Goal: Information Seeking & Learning: Learn about a topic

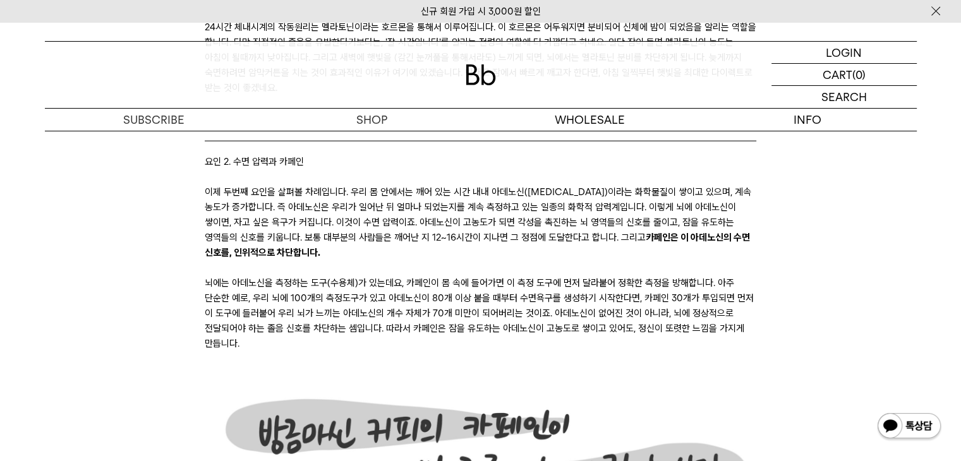
scroll to position [2969, 0]
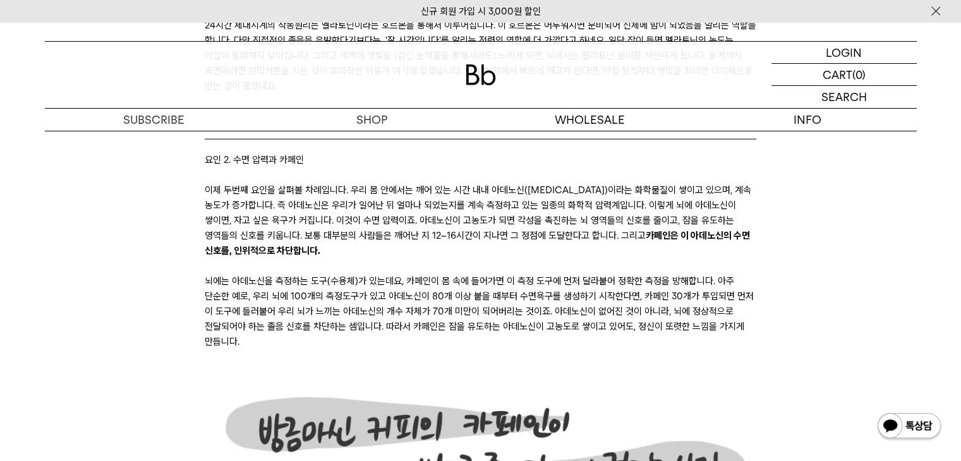
click at [413, 217] on p "이제 두번째 요인을 살펴볼 차례입니다. 우리 몸 안에서는 깨어 있는 시간 내내 아데노신([MEDICAL_DATA])이라는 화학물질이 쌓이고 있…" at bounding box center [481, 221] width 552 height 76
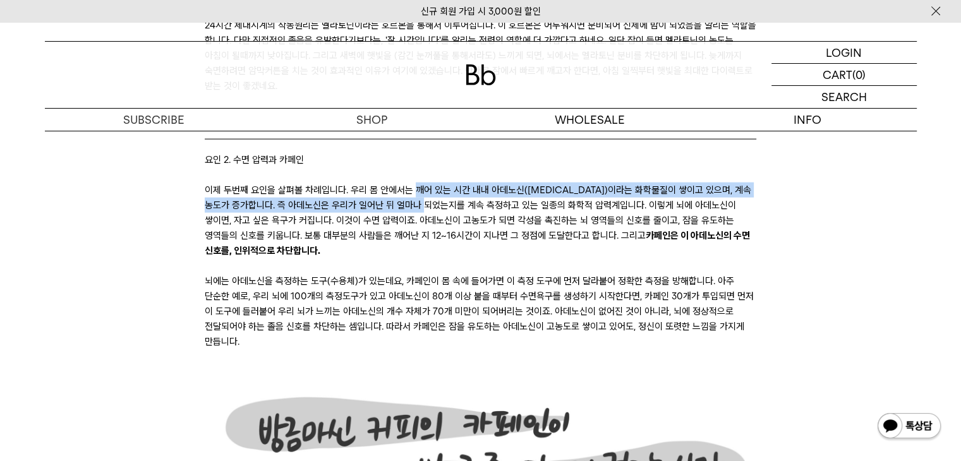
drag, startPoint x: 413, startPoint y: 217, endPoint x: 425, endPoint y: 209, distance: 14.0
click at [425, 209] on p "이제 두번째 요인을 살펴볼 차례입니다. 우리 몸 안에서는 깨어 있는 시간 내내 아데노신([MEDICAL_DATA])이라는 화학물질이 쌓이고 있…" at bounding box center [481, 221] width 552 height 76
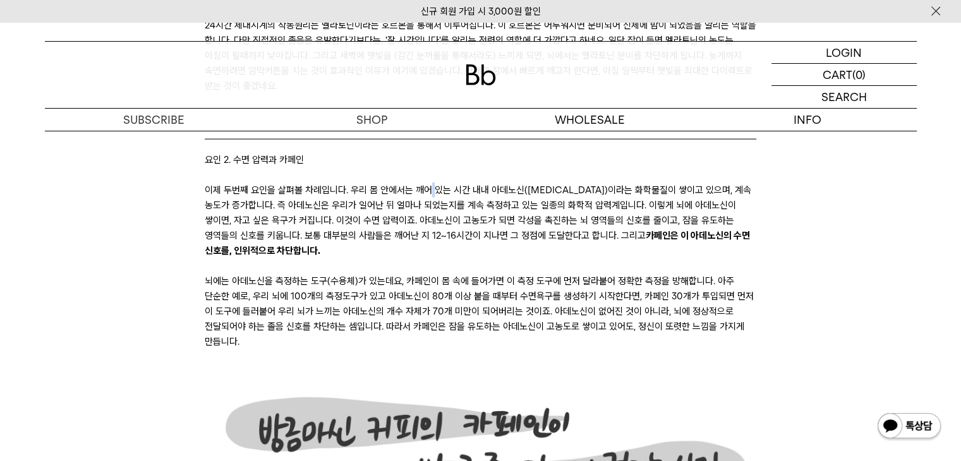
click at [425, 209] on p "이제 두번째 요인을 살펴볼 차례입니다. 우리 몸 안에서는 깨어 있는 시간 내내 아데노신([MEDICAL_DATA])이라는 화학물질이 쌓이고 있…" at bounding box center [481, 221] width 552 height 76
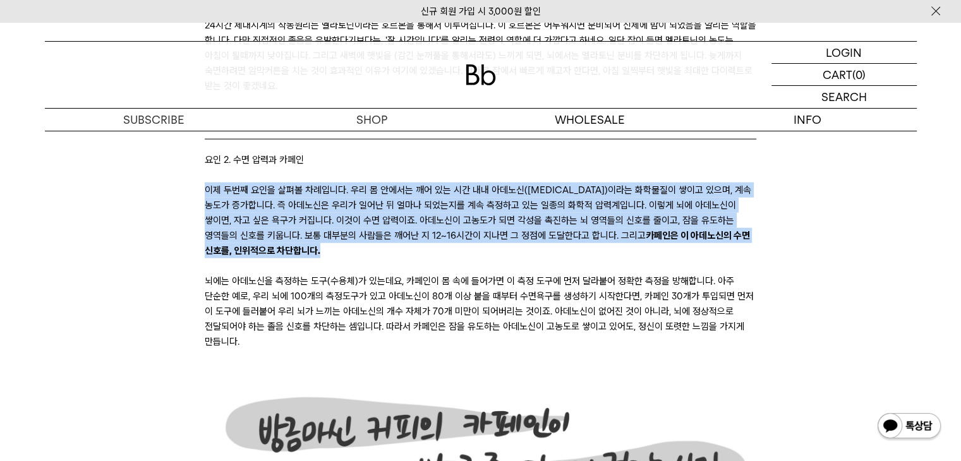
drag, startPoint x: 425, startPoint y: 209, endPoint x: 412, endPoint y: 245, distance: 38.8
click at [412, 245] on p "이제 두번째 요인을 살펴볼 차례입니다. 우리 몸 안에서는 깨어 있는 시간 내내 아데노신([MEDICAL_DATA])이라는 화학물질이 쌓이고 있…" at bounding box center [481, 221] width 552 height 76
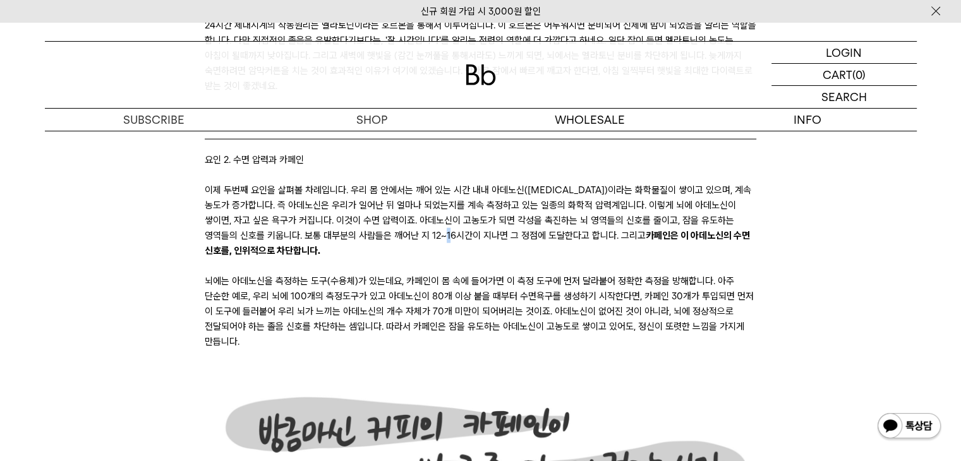
click at [412, 245] on p "이제 두번째 요인을 살펴볼 차례입니다. 우리 몸 안에서는 깨어 있는 시간 내내 아데노신([MEDICAL_DATA])이라는 화학물질이 쌓이고 있…" at bounding box center [481, 221] width 552 height 76
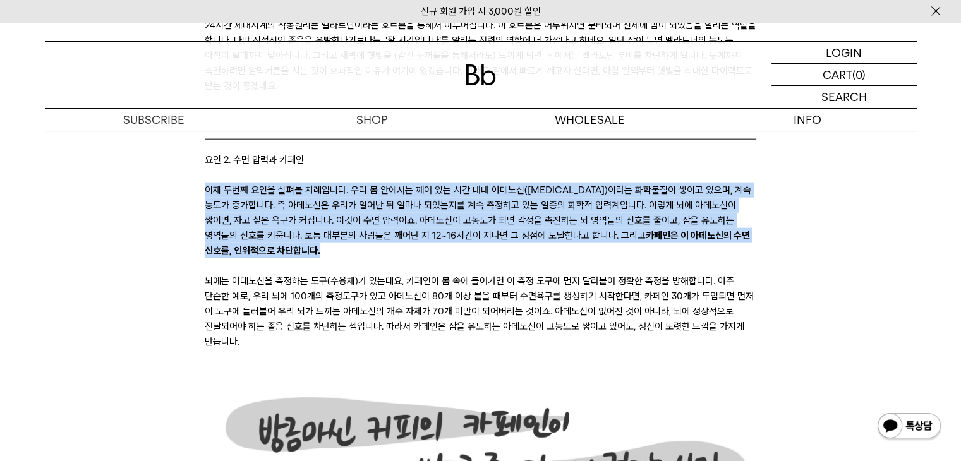
click at [412, 245] on p "이제 두번째 요인을 살펴볼 차례입니다. 우리 몸 안에서는 깨어 있는 시간 내내 아데노신([MEDICAL_DATA])이라는 화학물질이 쌓이고 있…" at bounding box center [481, 221] width 552 height 76
click at [413, 246] on p "이제 두번째 요인을 살펴볼 차례입니다. 우리 몸 안에서는 깨어 있는 시간 내내 아데노신([MEDICAL_DATA])이라는 화학물질이 쌓이고 있…" at bounding box center [481, 221] width 552 height 76
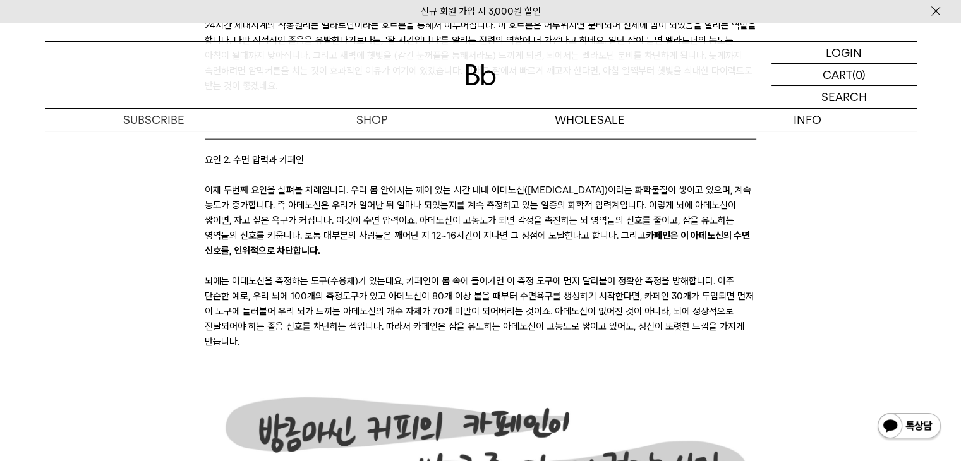
drag, startPoint x: 475, startPoint y: 183, endPoint x: 487, endPoint y: 269, distance: 86.1
click at [487, 258] on p "이제 두번째 요인을 살펴볼 차례입니다. 우리 몸 안에서는 깨어 있는 시간 내내 아데노신([MEDICAL_DATA])이라는 화학물질이 쌓이고 있…" at bounding box center [481, 221] width 552 height 76
drag, startPoint x: 487, startPoint y: 269, endPoint x: 458, endPoint y: 191, distance: 82.2
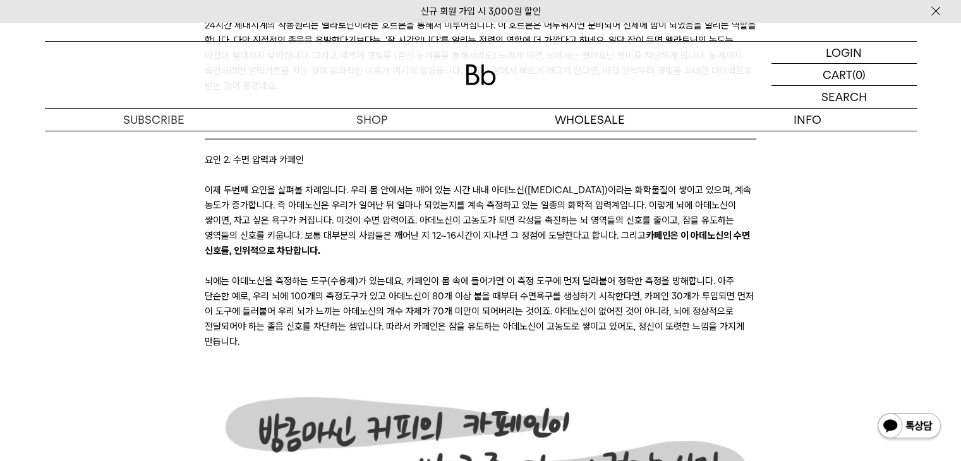
click at [458, 233] on p "이제 두번째 요인을 살펴볼 차례입니다. 우리 몸 안에서는 깨어 있는 시간 내내 아데노신([MEDICAL_DATA])이라는 화학물질이 쌓이고 있…" at bounding box center [481, 221] width 552 height 76
drag, startPoint x: 427, startPoint y: 188, endPoint x: 442, endPoint y: 269, distance: 82.9
click at [442, 258] on p "이제 두번째 요인을 살펴볼 차례입니다. 우리 몸 안에서는 깨어 있는 시간 내내 아데노신([MEDICAL_DATA])이라는 화학물질이 쌓이고 있…" at bounding box center [481, 221] width 552 height 76
click at [353, 203] on p "이제 두번째 요인을 살펴볼 차례입니다. 우리 몸 안에서는 깨어 있는 시간 내내 아데노신([MEDICAL_DATA])이라는 화학물질이 쌓이고 있…" at bounding box center [481, 221] width 552 height 76
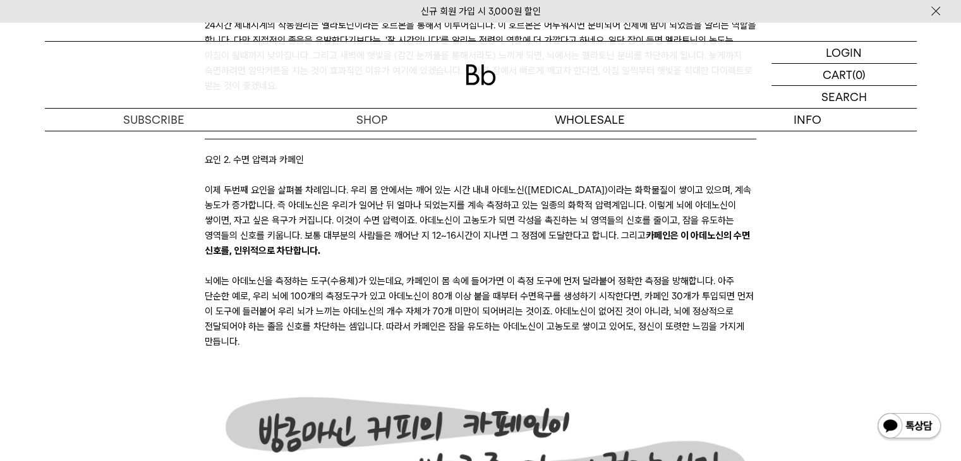
click at [353, 203] on p "이제 두번째 요인을 살펴볼 차례입니다. 우리 몸 안에서는 깨어 있는 시간 내내 아데노신([MEDICAL_DATA])이라는 화학물질이 쌓이고 있…" at bounding box center [481, 221] width 552 height 76
click at [318, 315] on p "뇌에는 아데노신을 측정하는 도구(수용체)가 있는데요, 카페인이 몸 속에 들어가면 이 측정 도구에 먼저 달라붙어 정확한 측정을 방해합니다. 아주…" at bounding box center [481, 312] width 552 height 76
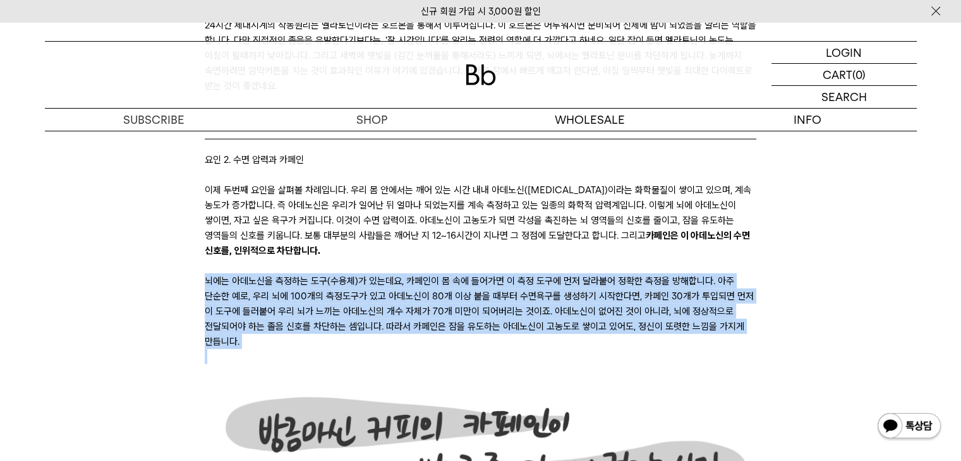
click at [318, 315] on p "뇌에는 아데노신을 측정하는 도구(수용체)가 있는데요, 카페인이 몸 속에 들어가면 이 측정 도구에 먼저 달라붙어 정확한 측정을 방해합니다. 아주…" at bounding box center [481, 312] width 552 height 76
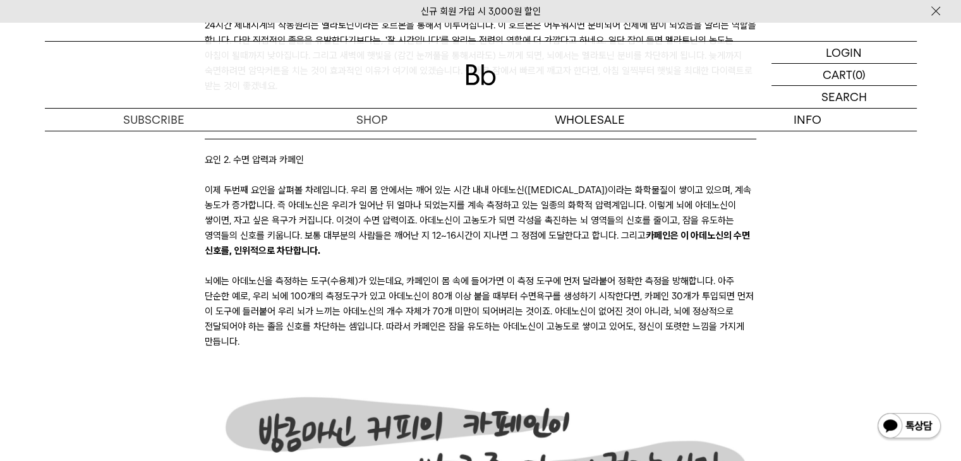
click at [437, 321] on p "뇌에는 아데노신을 측정하는 도구(수용체)가 있는데요, 카페인이 몸 속에 들어가면 이 측정 도구에 먼저 달라붙어 정확한 측정을 방해합니다. 아주…" at bounding box center [481, 312] width 552 height 76
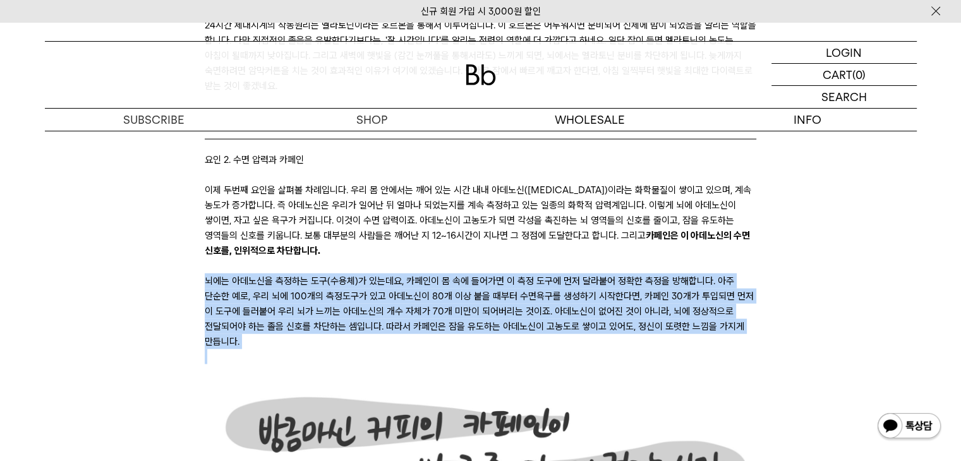
click at [437, 321] on p "뇌에는 아데노신을 측정하는 도구(수용체)가 있는데요, 카페인이 몸 속에 들어가면 이 측정 도구에 먼저 달라붙어 정확한 측정을 방해합니다. 아주…" at bounding box center [481, 312] width 552 height 76
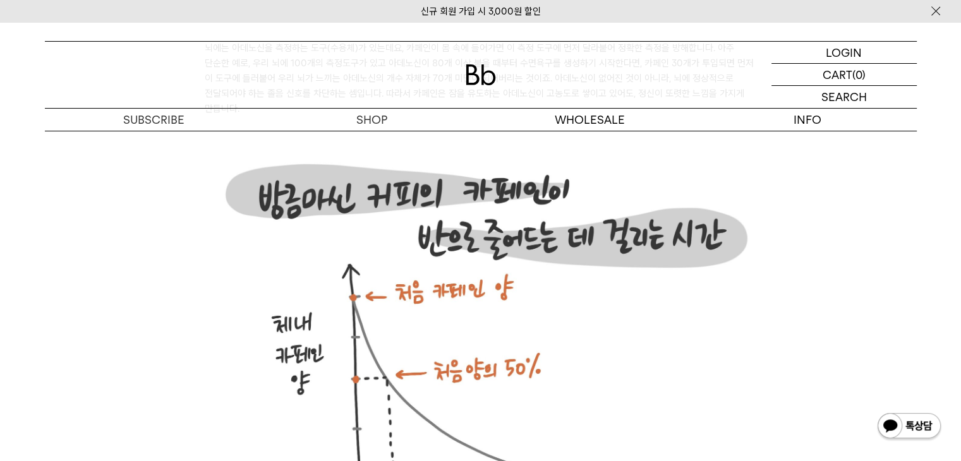
click at [394, 260] on img at bounding box center [481, 348] width 552 height 435
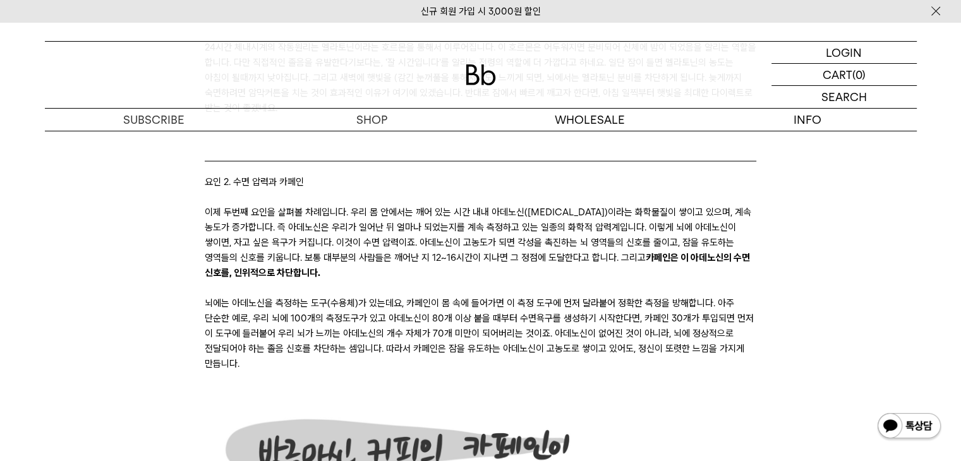
scroll to position [2970, 0]
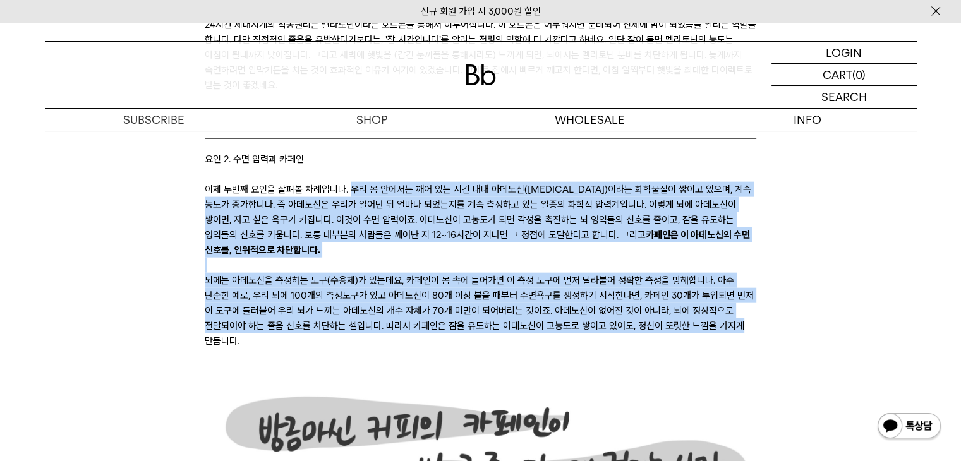
drag, startPoint x: 348, startPoint y: 198, endPoint x: 779, endPoint y: 342, distance: 453.8
click at [342, 214] on p "이제 두번째 요인을 살펴볼 차례입니다. 우리 몸 안에서는 깨어 있는 시간 내내 아데노신([MEDICAL_DATA])이라는 화학물질이 쌓이고 있…" at bounding box center [481, 220] width 552 height 76
drag, startPoint x: 344, startPoint y: 203, endPoint x: 380, endPoint y: 366, distance: 167.0
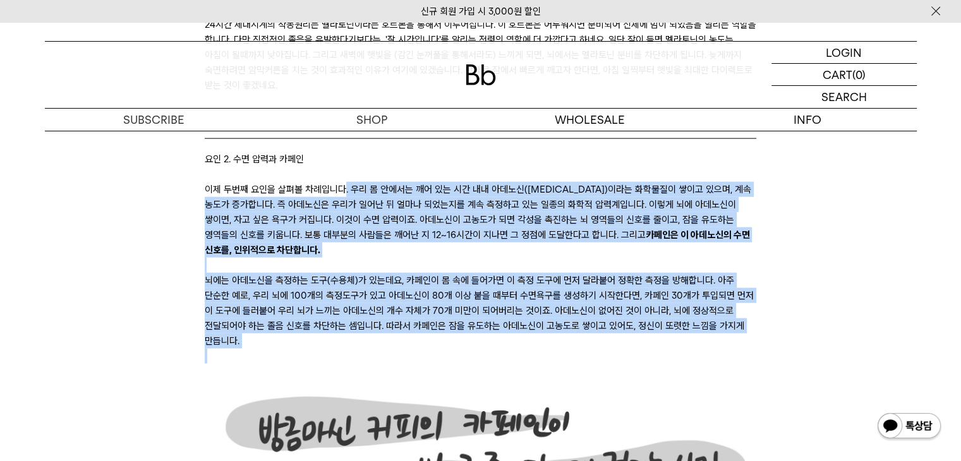
copy div ". lo i dolo si am co ad elit(seddoeius)tem incid utl etd, ma ali enima. m venia…"
